Goal: Task Accomplishment & Management: Manage account settings

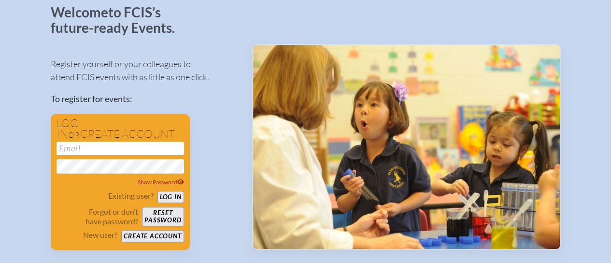
scroll to position [67, 0]
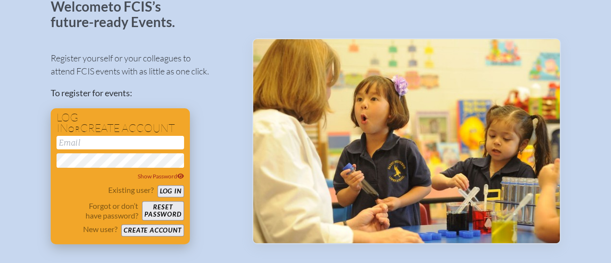
click at [137, 148] on input "email" at bounding box center [119, 143] width 127 height 14
type input "[EMAIL_ADDRESS][DOMAIN_NAME]"
click at [160, 209] on button "Reset password" at bounding box center [163, 210] width 42 height 19
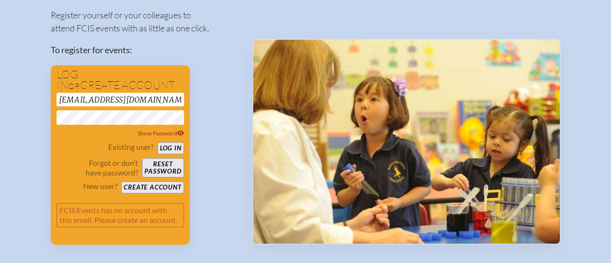
scroll to position [111, 0]
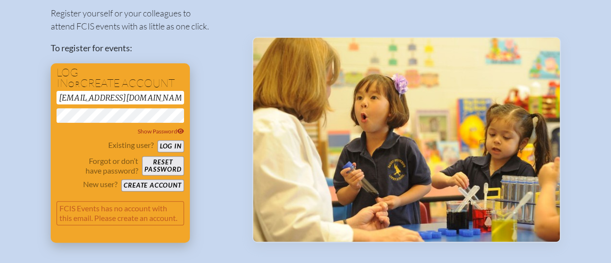
click at [164, 164] on button "Reset password" at bounding box center [163, 165] width 42 height 19
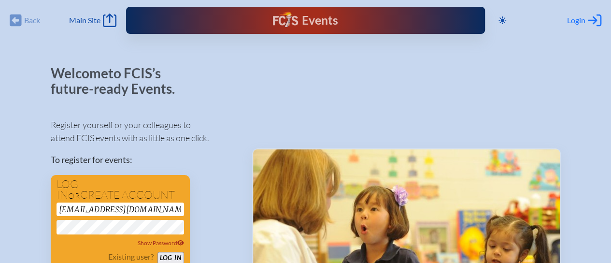
click at [581, 19] on span "Login" at bounding box center [576, 20] width 18 height 10
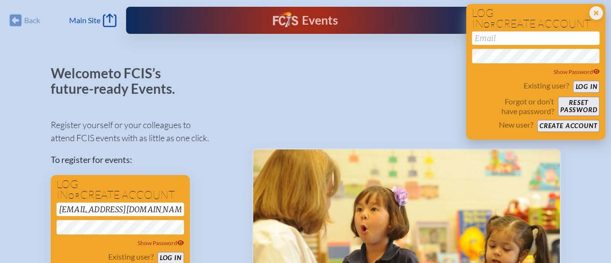
click at [527, 37] on input "email" at bounding box center [535, 38] width 127 height 14
type input "[EMAIL_ADDRESS][DOMAIN_NAME]"
click at [575, 103] on button "Reset password" at bounding box center [578, 106] width 42 height 19
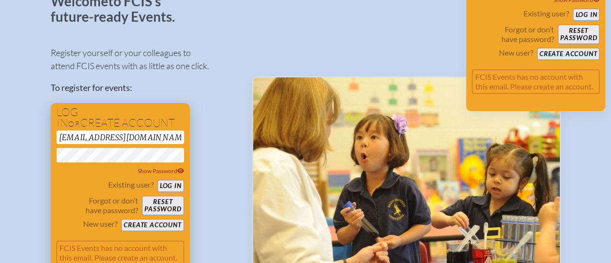
scroll to position [73, 0]
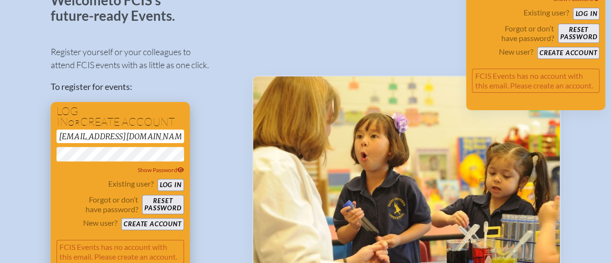
click at [140, 226] on button "Create account" at bounding box center [152, 224] width 62 height 12
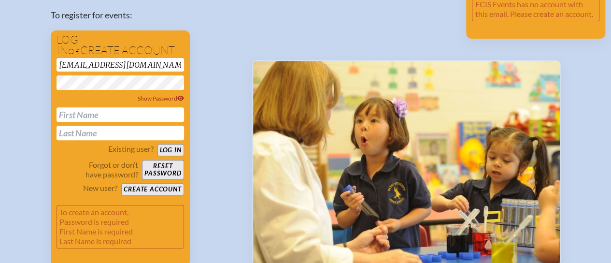
scroll to position [148, 0]
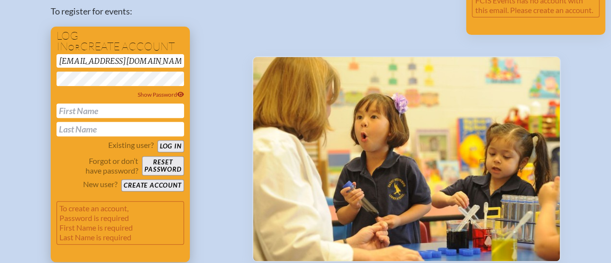
click at [137, 113] on input "text" at bounding box center [119, 110] width 127 height 14
